Goal: Find specific page/section: Locate a particular part of the current website

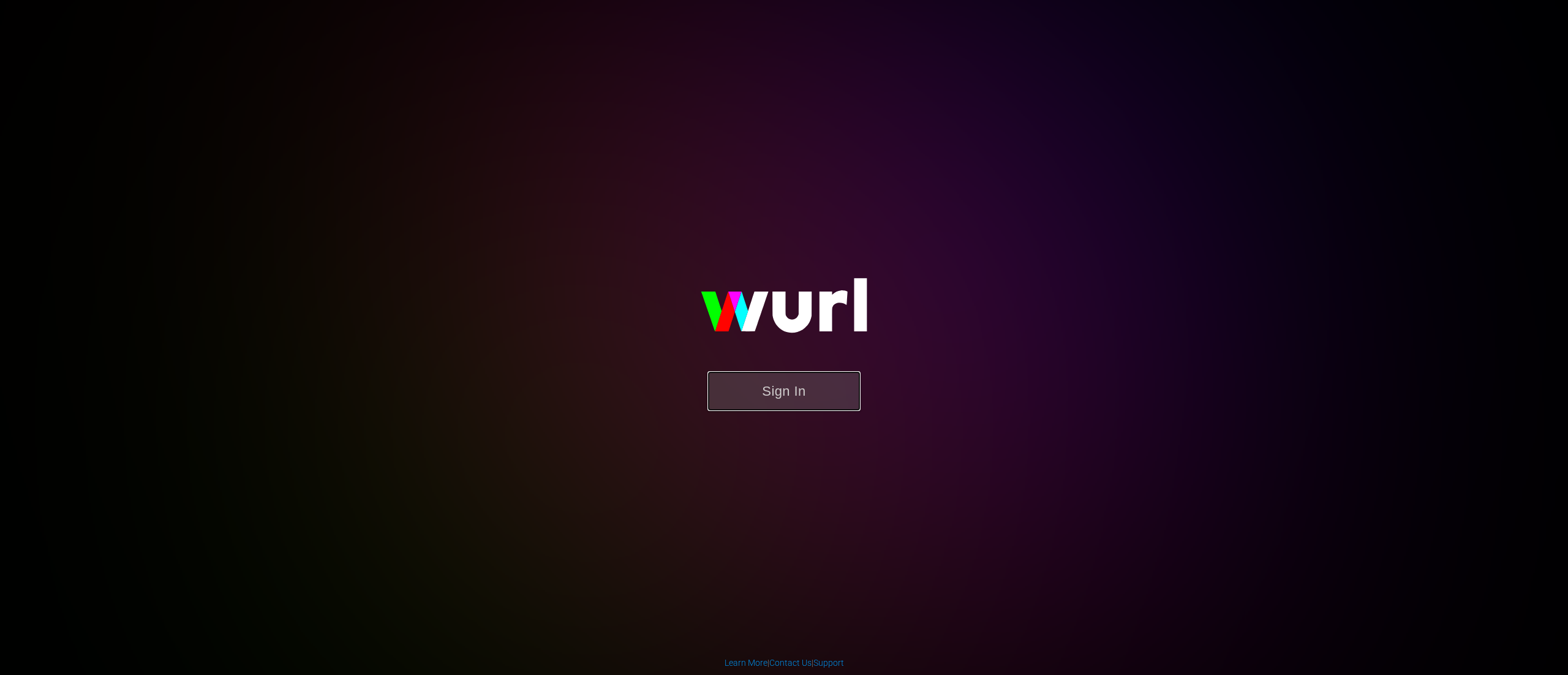
click at [777, 411] on button "Sign In" at bounding box center [784, 391] width 153 height 40
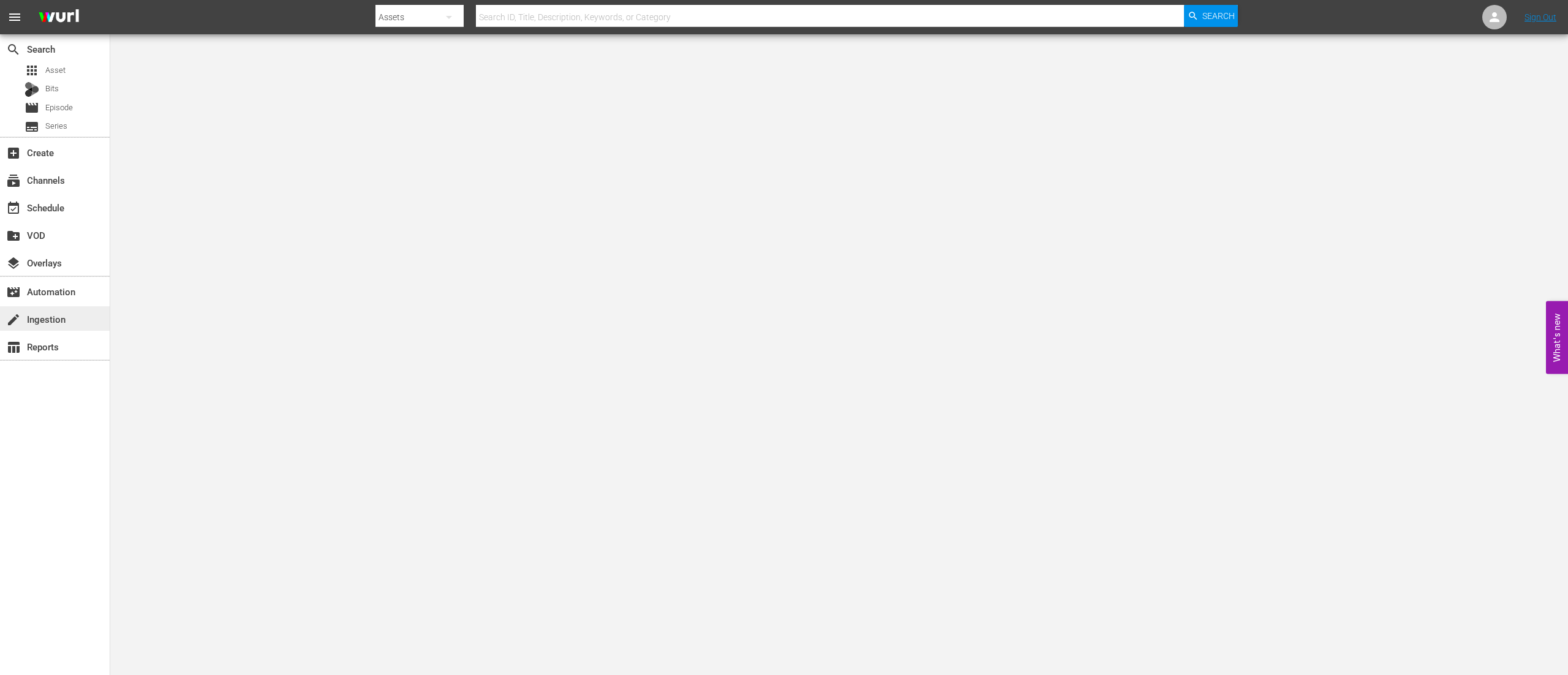
click at [52, 323] on div "create Ingestion" at bounding box center [34, 317] width 68 height 11
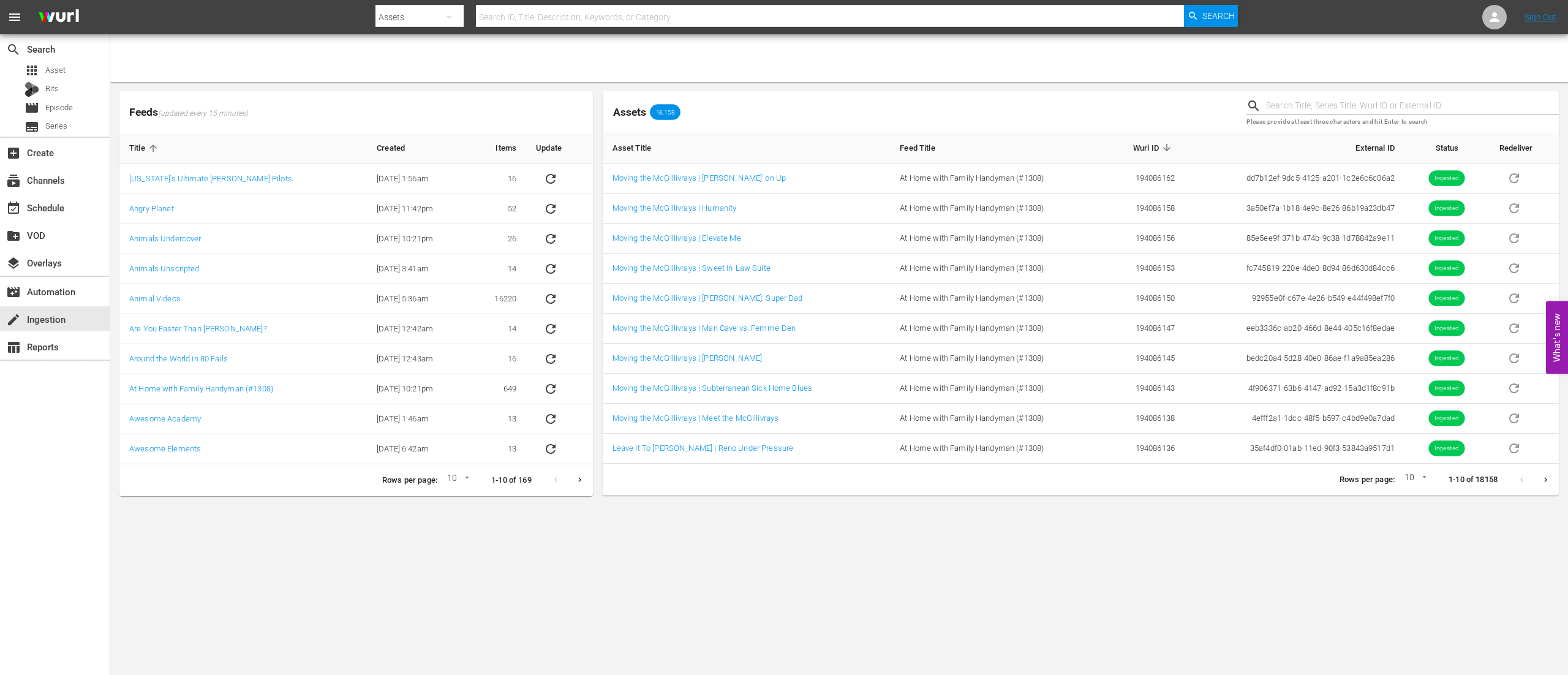
click at [608, 15] on input "text" at bounding box center [830, 17] width 708 height 30
click at [663, 16] on input "text" at bounding box center [830, 17] width 708 height 30
type input "phwc"
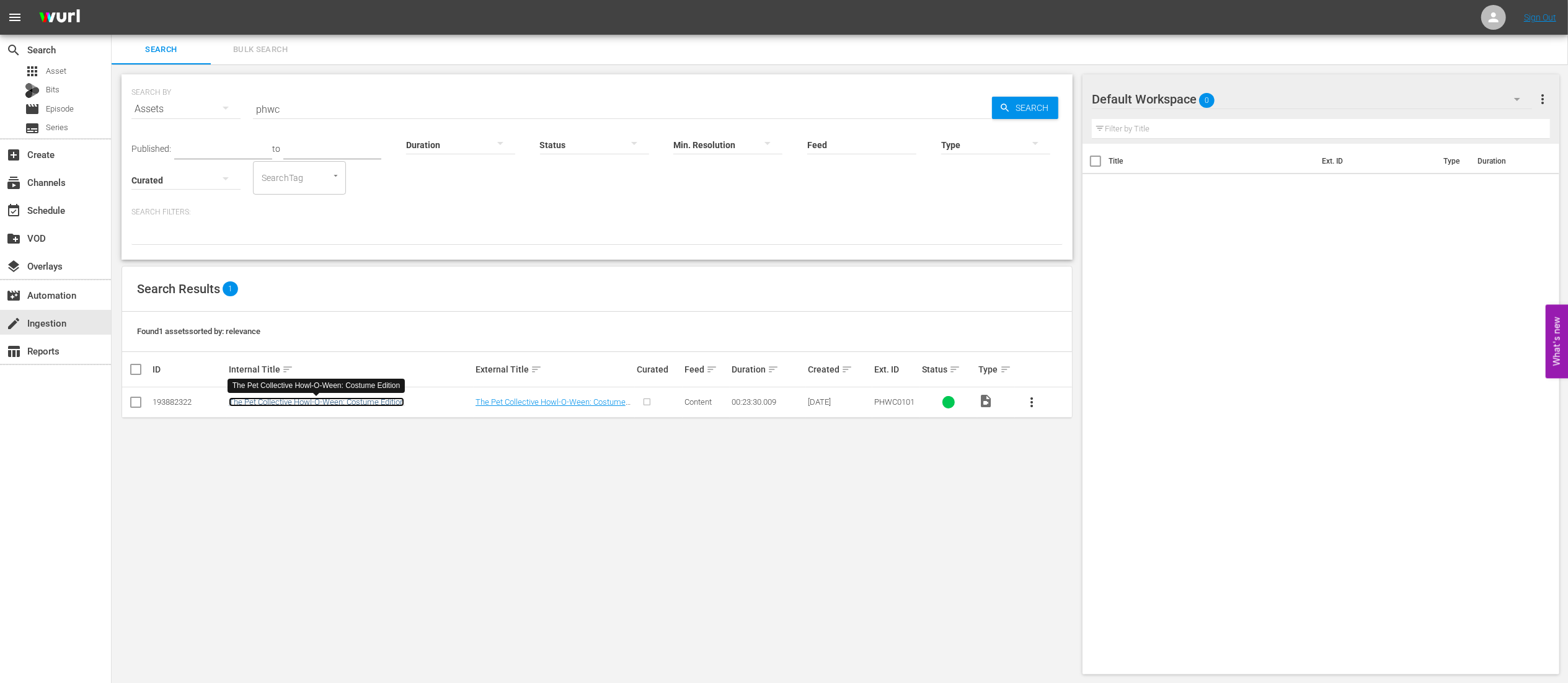
click at [321, 405] on link "The Pet Collective Howl-O-Ween: Costume Edition" at bounding box center [316, 402] width 175 height 10
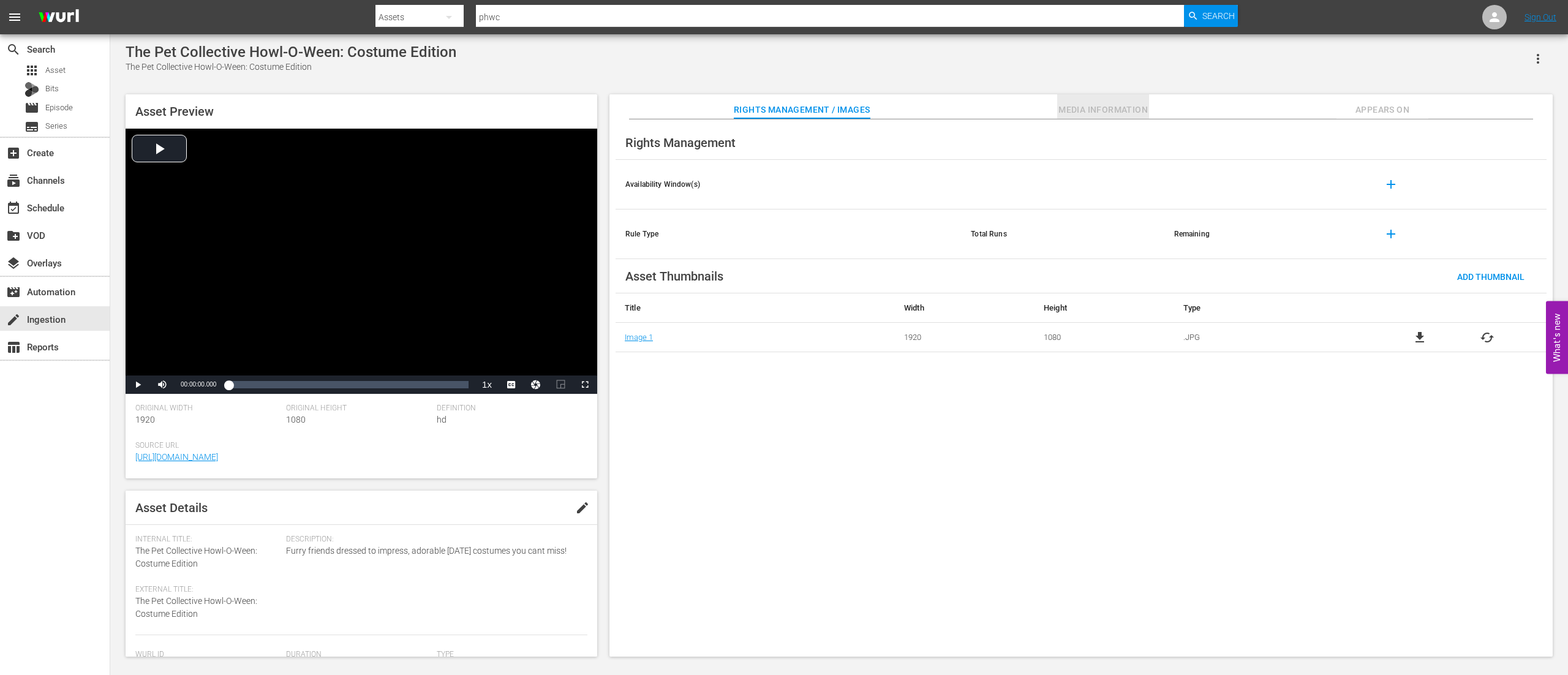
click at [1105, 114] on span "Media Information" at bounding box center [1103, 109] width 92 height 15
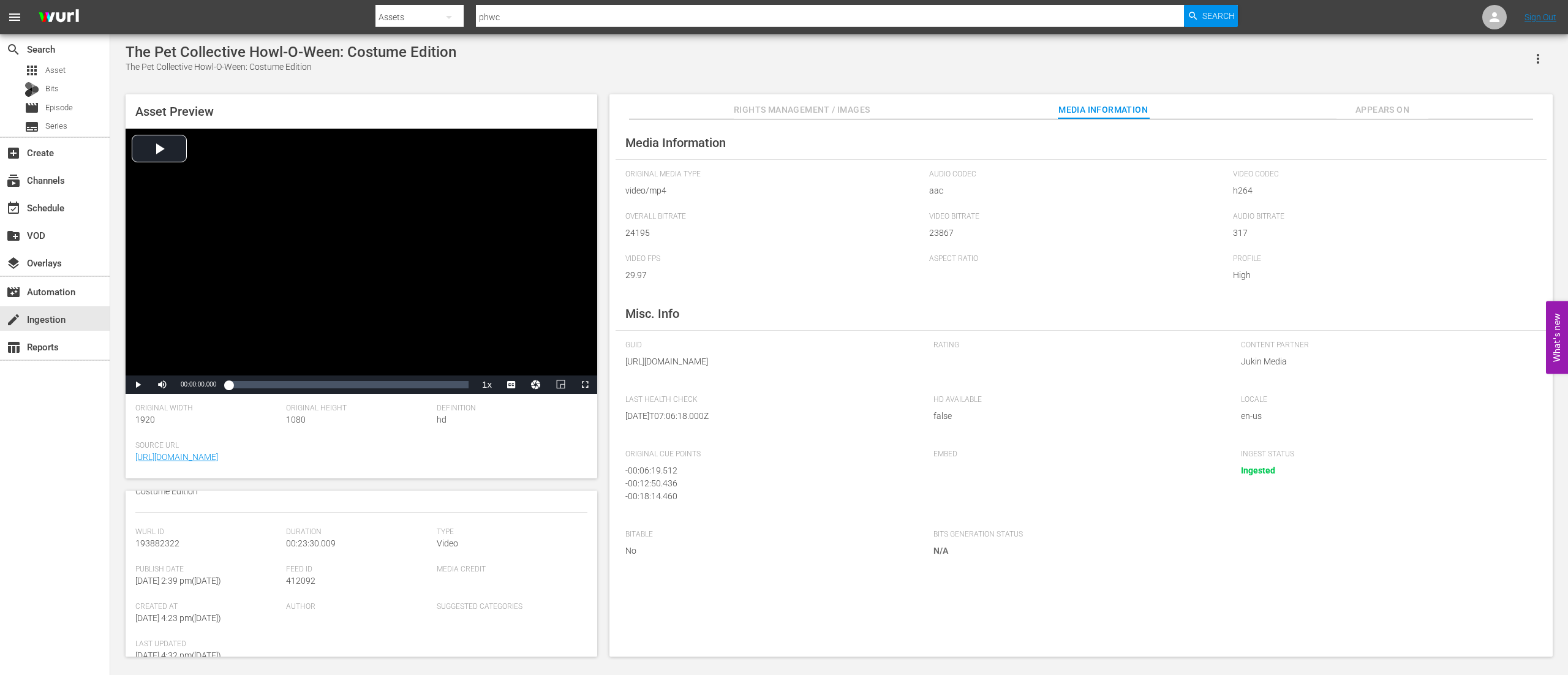
scroll to position [245, 0]
click at [137, 384] on span "Video Player" at bounding box center [137, 384] width 0 height 0
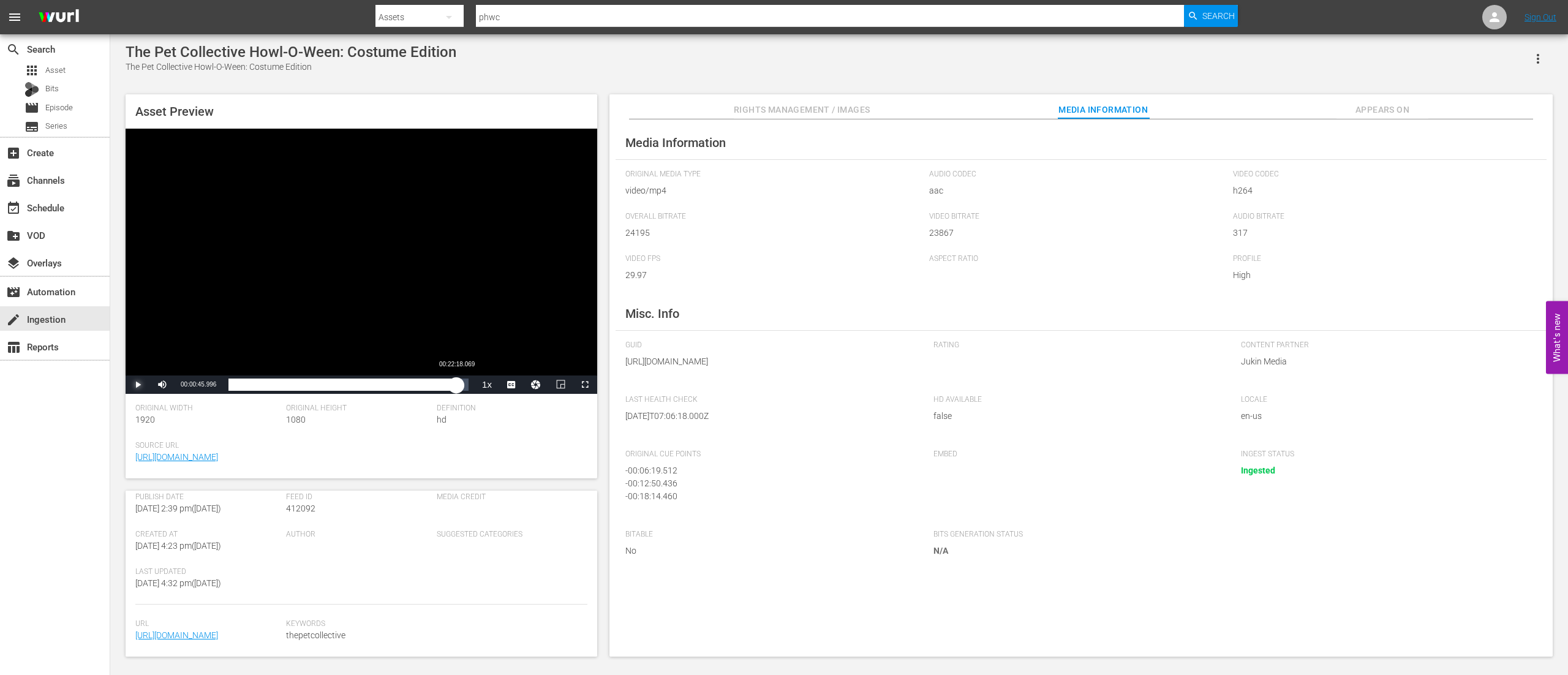
click at [456, 389] on div "Loaded : 7.66% 00:22:18.069 00:00:46.217" at bounding box center [349, 384] width 240 height 12
click at [456, 389] on div "00:22:20.647" at bounding box center [343, 384] width 228 height 12
click at [459, 389] on div "00:22:33.154" at bounding box center [343, 384] width 230 height 12
